Goal: Navigation & Orientation: Understand site structure

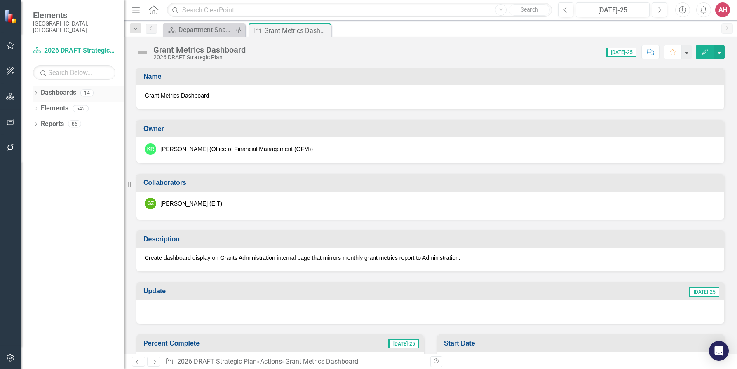
click at [40, 86] on div "Dropdown Dashboards 14" at bounding box center [78, 94] width 91 height 16
click at [34, 92] on icon "Dropdown" at bounding box center [36, 94] width 6 height 5
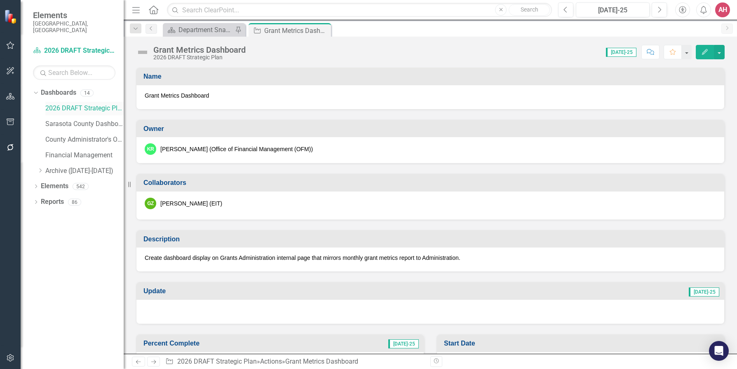
click at [83, 104] on link "2026 DRAFT Strategic Plan" at bounding box center [84, 108] width 78 height 9
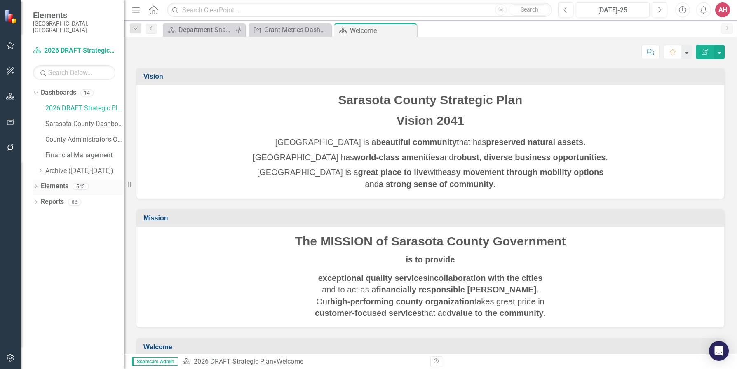
click at [37, 185] on icon "Dropdown" at bounding box center [36, 187] width 6 height 5
click at [40, 216] on icon "Dropdown" at bounding box center [40, 218] width 6 height 5
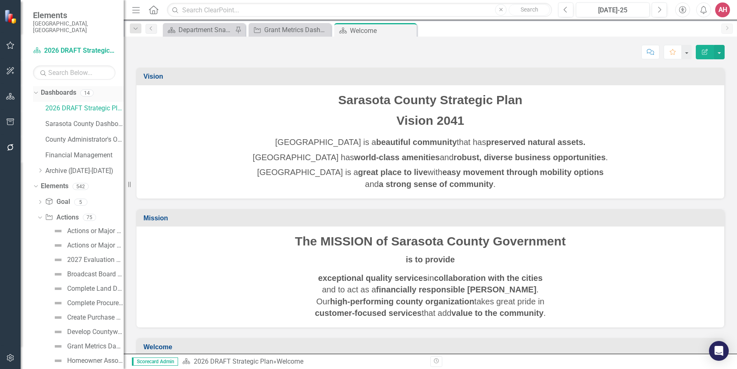
click at [65, 89] on link "Dashboards" at bounding box center [58, 92] width 35 height 9
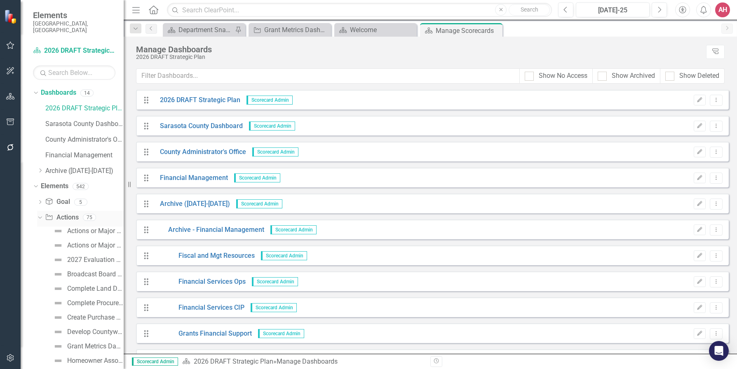
click at [60, 213] on link "Action Actions" at bounding box center [61, 217] width 33 height 9
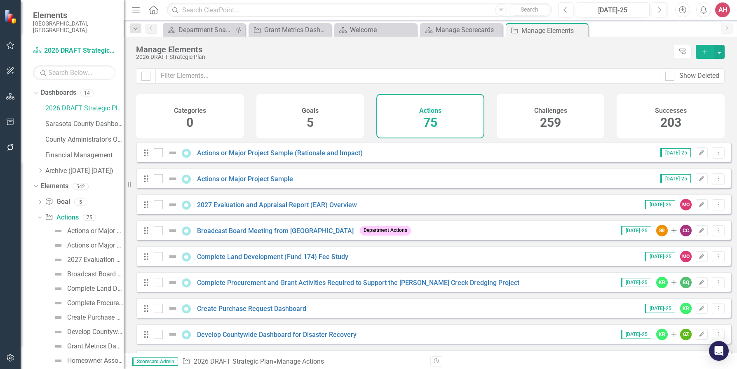
click at [438, 120] on div "Actions 75" at bounding box center [430, 116] width 108 height 45
click at [186, 30] on div "Department Snapshot" at bounding box center [205, 30] width 54 height 10
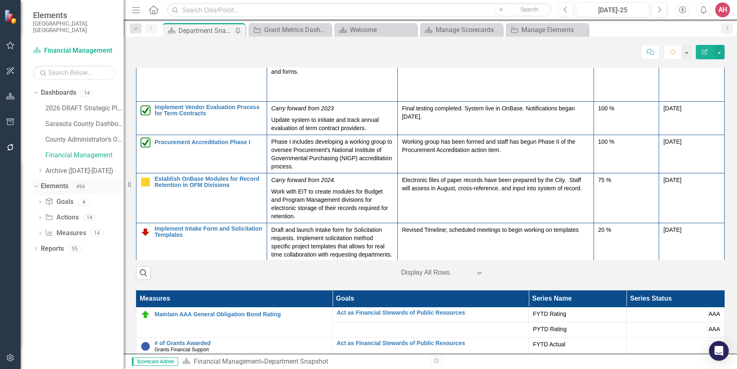
click at [37, 185] on icon at bounding box center [36, 186] width 4 height 2
click at [37, 185] on icon "Dropdown" at bounding box center [36, 187] width 6 height 5
click at [43, 197] on div "Dropdown Goals Goals 4" at bounding box center [80, 203] width 87 height 16
click at [40, 216] on icon "Dropdown" at bounding box center [40, 218] width 6 height 5
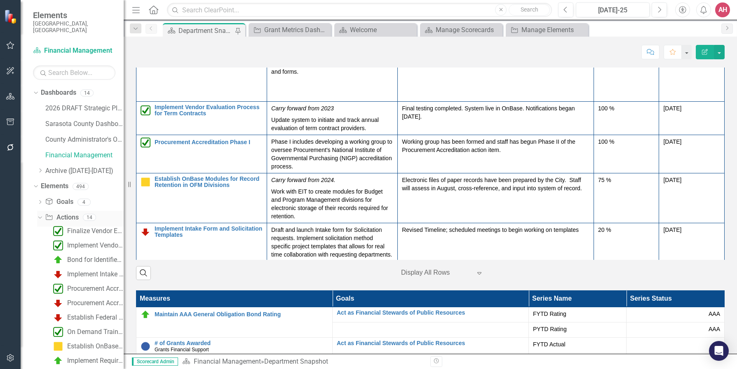
click at [63, 213] on link "Action Actions" at bounding box center [61, 217] width 33 height 9
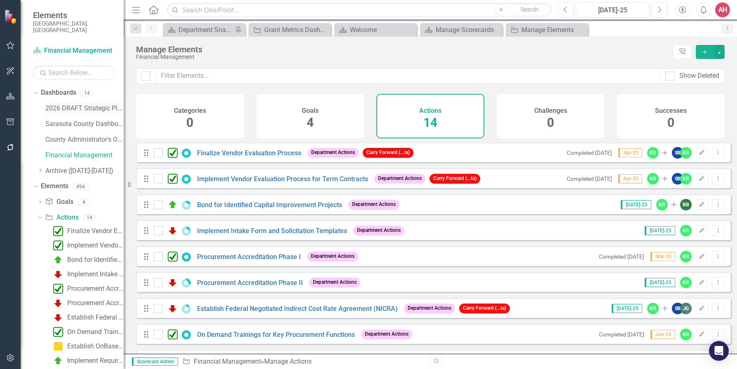
click at [89, 104] on link "2026 DRAFT Strategic Plan" at bounding box center [84, 108] width 78 height 9
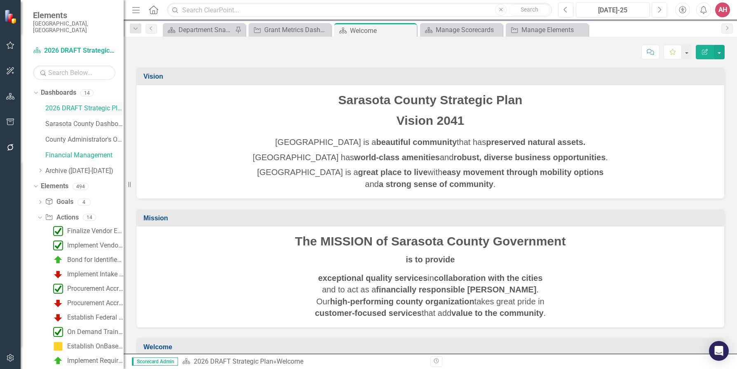
click at [89, 104] on link "2026 DRAFT Strategic Plan" at bounding box center [84, 108] width 78 height 9
drag, startPoint x: 465, startPoint y: 32, endPoint x: 506, endPoint y: 32, distance: 40.4
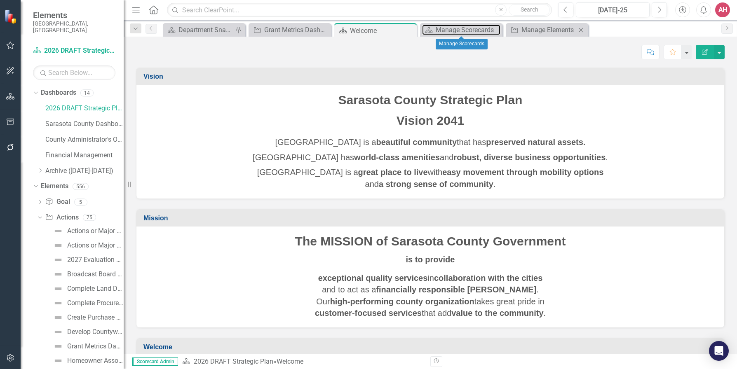
click at [466, 32] on div "Manage Scorecards" at bounding box center [468, 30] width 65 height 10
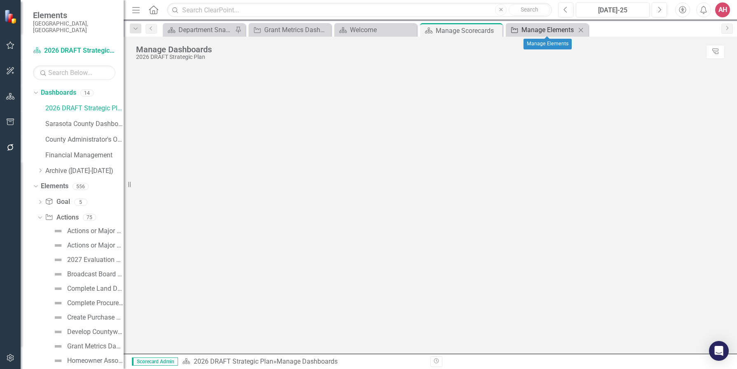
click at [534, 30] on div "Manage Elements" at bounding box center [548, 30] width 54 height 10
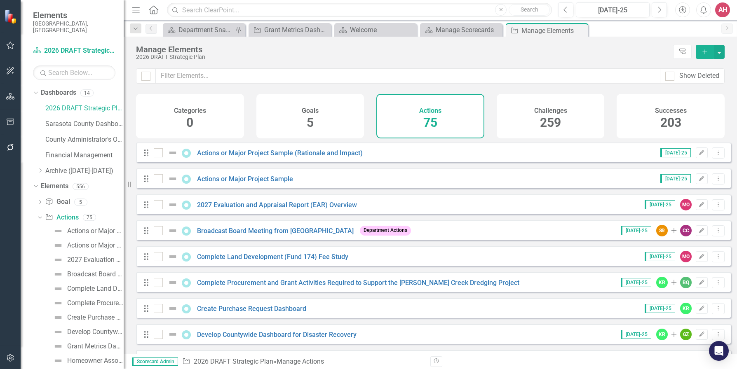
click at [430, 109] on h4 "Actions" at bounding box center [430, 110] width 22 height 7
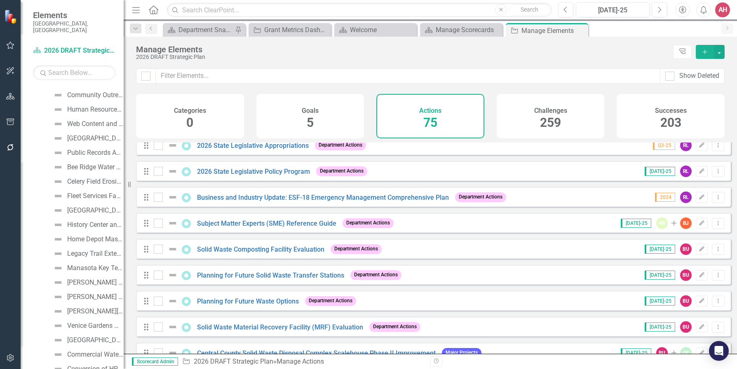
scroll to position [1495, 0]
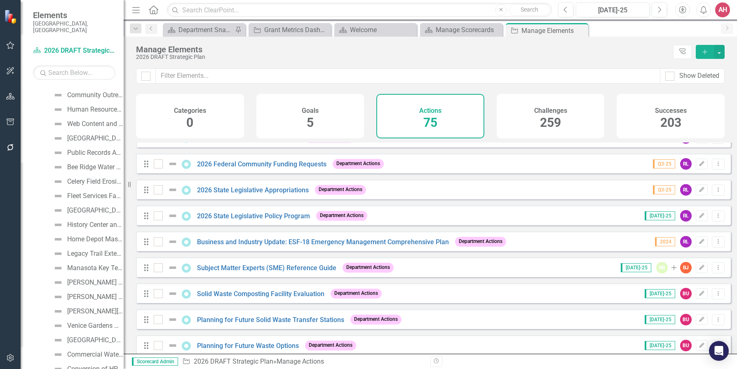
click at [443, 112] on div "Actions 75" at bounding box center [430, 116] width 108 height 45
click at [443, 111] on div "Actions 75" at bounding box center [430, 116] width 108 height 45
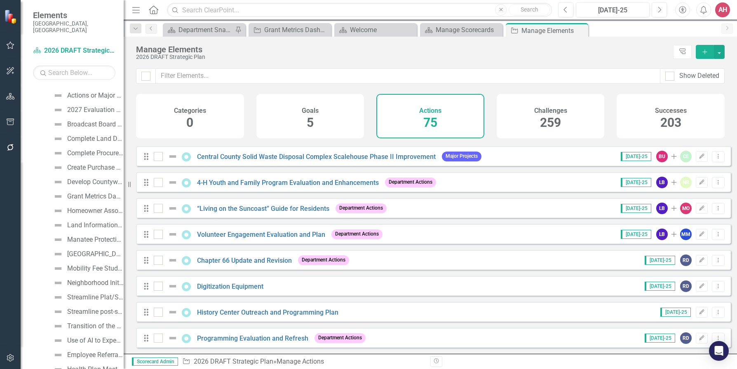
scroll to position [82, 0]
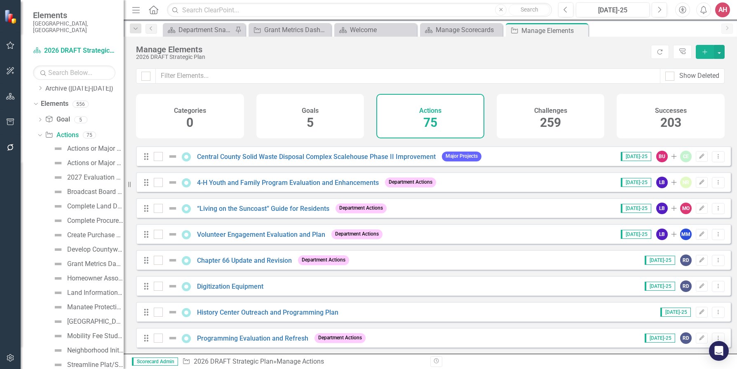
click at [722, 9] on div "AH" at bounding box center [722, 9] width 15 height 15
click at [695, 99] on link "Logout Log Out" at bounding box center [696, 103] width 65 height 15
